Goal: Task Accomplishment & Management: Manage account settings

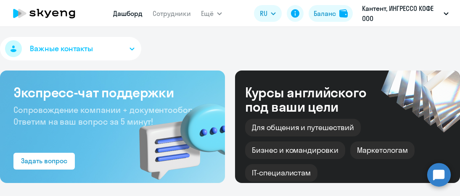
select select "30"
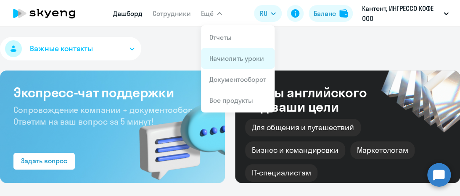
click at [224, 57] on link "Начислить уроки" at bounding box center [236, 58] width 55 height 8
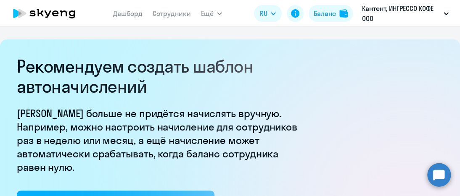
select select "10"
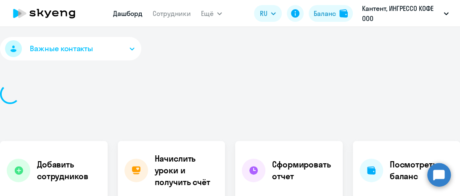
select select "30"
